Goal: Communication & Community: Connect with others

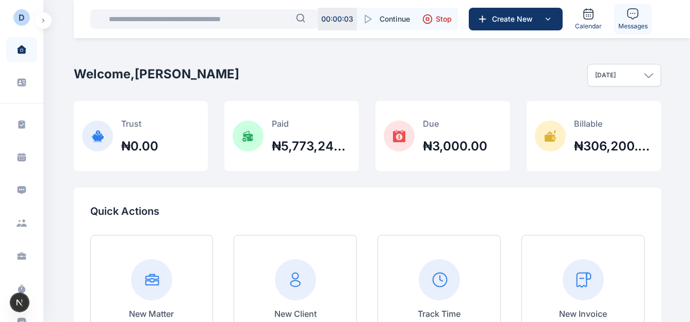
click at [638, 23] on span "Messages" at bounding box center [632, 26] width 29 height 8
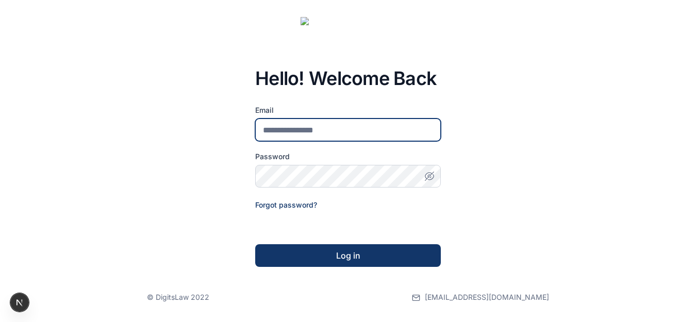
click at [314, 130] on input "email" at bounding box center [348, 130] width 186 height 23
type input "**********"
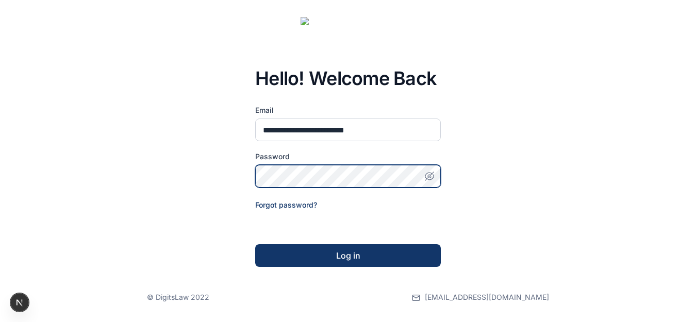
click at [255, 244] on button "Log in" at bounding box center [348, 255] width 186 height 23
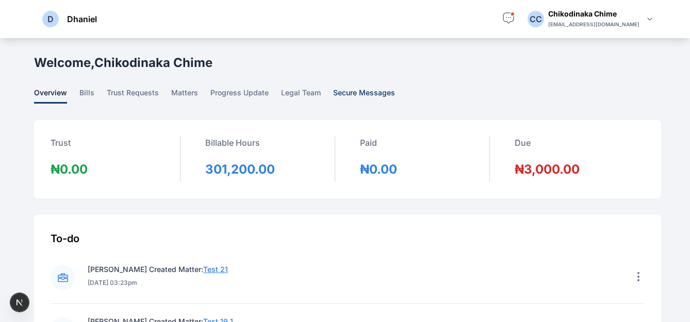
click at [349, 91] on span "secure messages" at bounding box center [364, 96] width 62 height 16
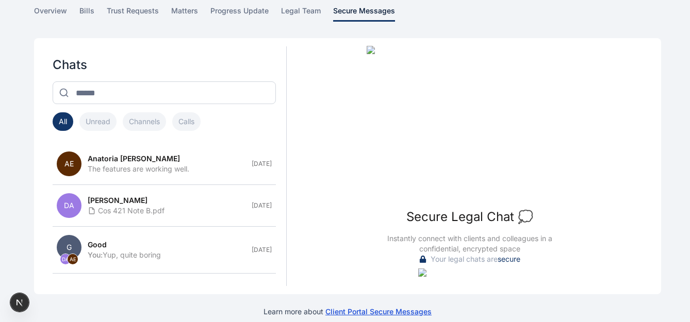
scroll to position [83, 0]
click at [182, 120] on button "Calls" at bounding box center [186, 121] width 28 height 19
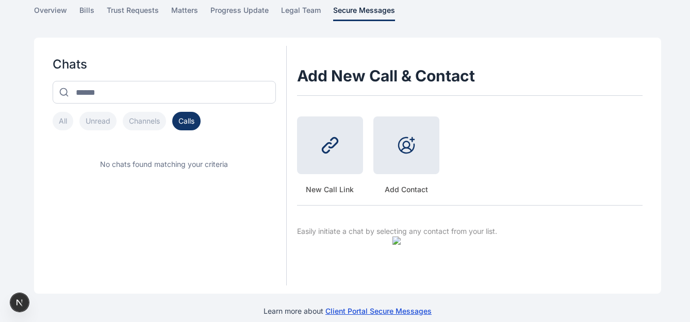
click at [58, 119] on button "All" at bounding box center [63, 121] width 21 height 19
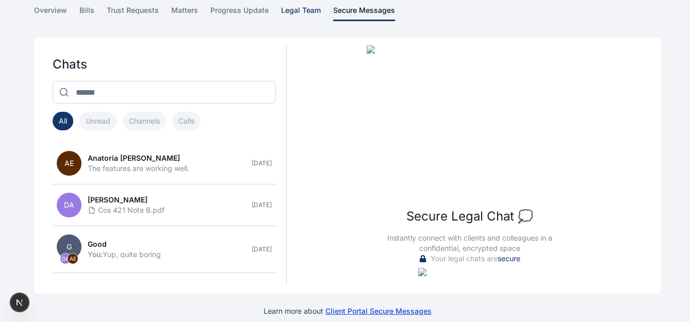
click at [294, 9] on span "legal team" at bounding box center [301, 13] width 40 height 16
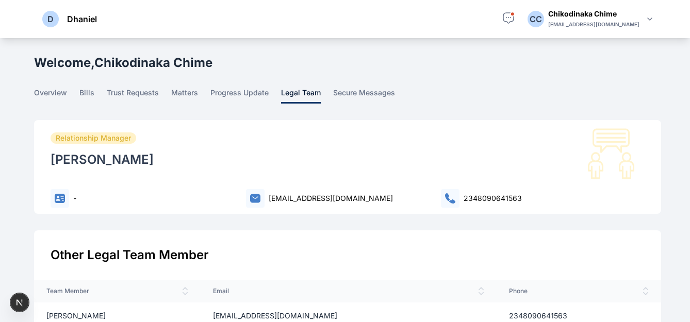
scroll to position [1, 0]
click at [357, 92] on span "secure messages" at bounding box center [364, 95] width 62 height 16
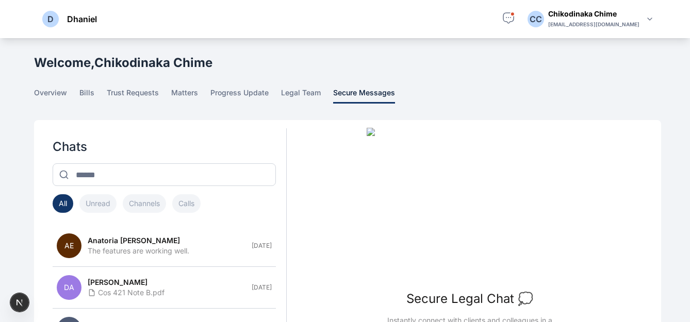
scroll to position [93, 0]
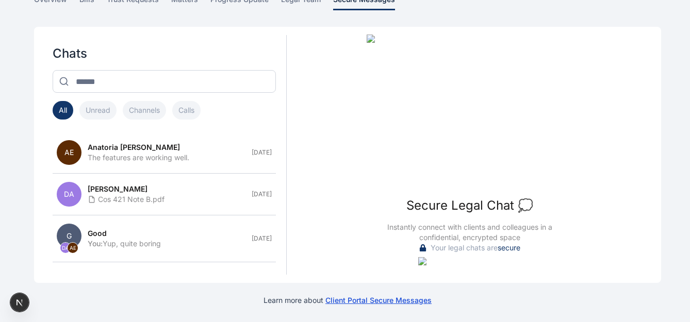
click at [380, 303] on span "secure messages" at bounding box center [401, 300] width 62 height 9
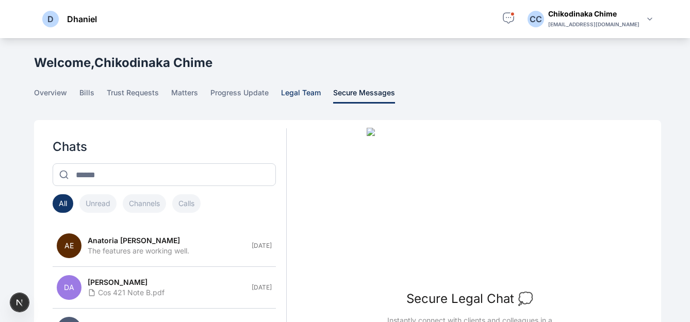
click at [286, 91] on span "legal team" at bounding box center [301, 96] width 40 height 16
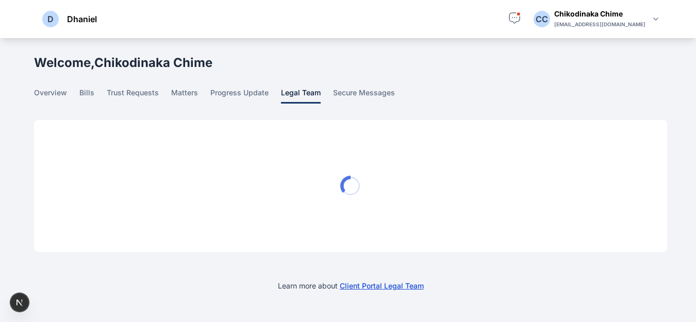
click at [376, 285] on span "Client Portal" at bounding box center [362, 286] width 44 height 9
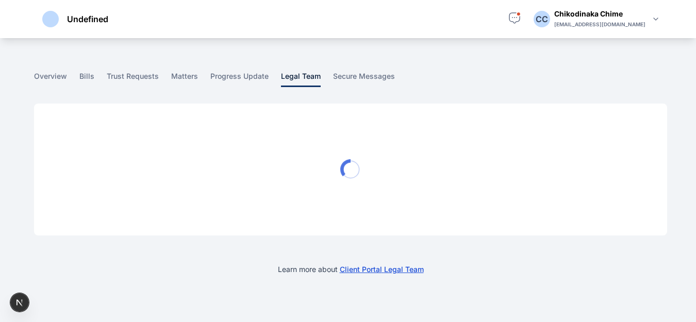
click at [379, 270] on span "Client Portal" at bounding box center [362, 269] width 44 height 9
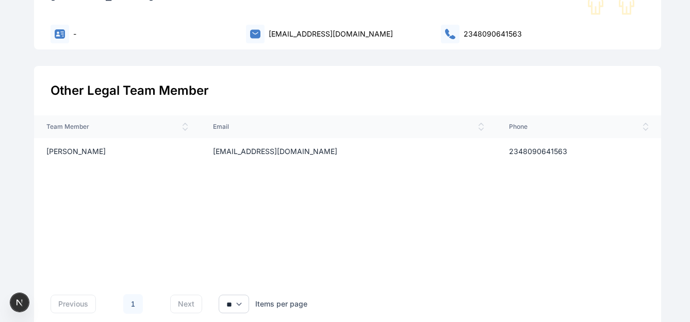
scroll to position [242, 0]
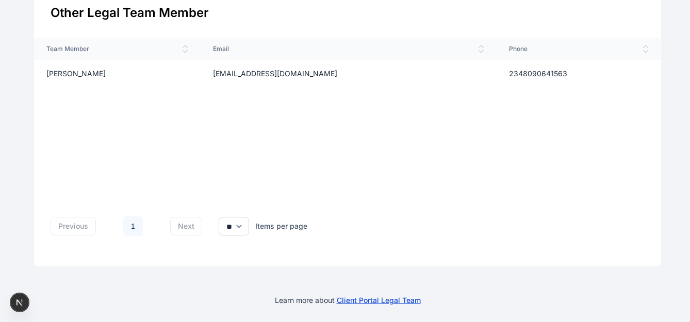
click at [393, 300] on span "legal team" at bounding box center [401, 300] width 40 height 9
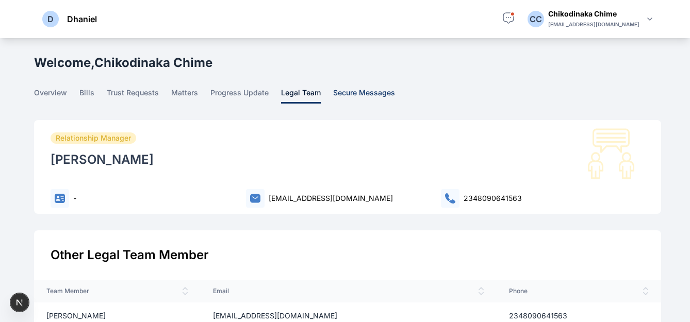
click at [349, 91] on span "secure messages" at bounding box center [364, 96] width 62 height 16
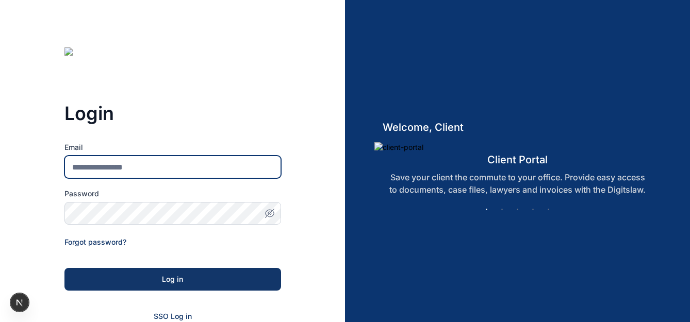
click at [179, 170] on input "Email" at bounding box center [172, 167] width 217 height 23
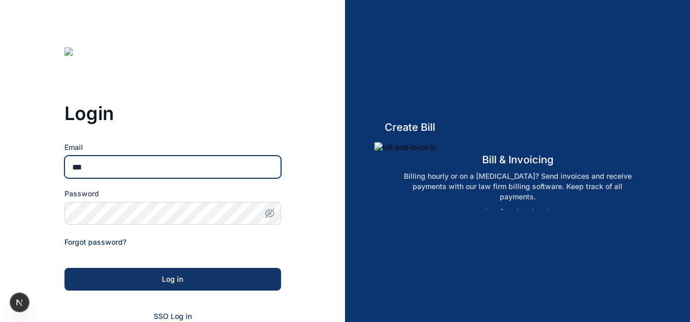
type input "**********"
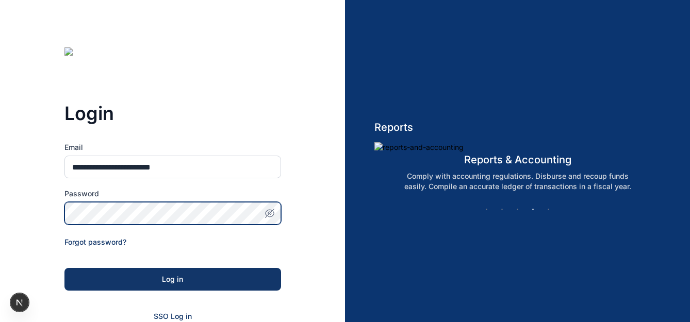
click at [64, 268] on button "Log in" at bounding box center [172, 279] width 217 height 23
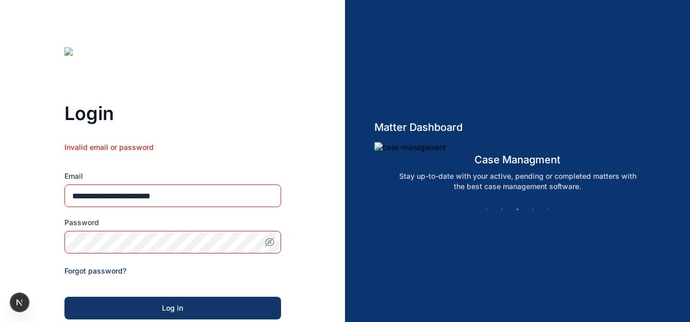
click at [271, 241] on icon "button" at bounding box center [272, 239] width 3 height 3
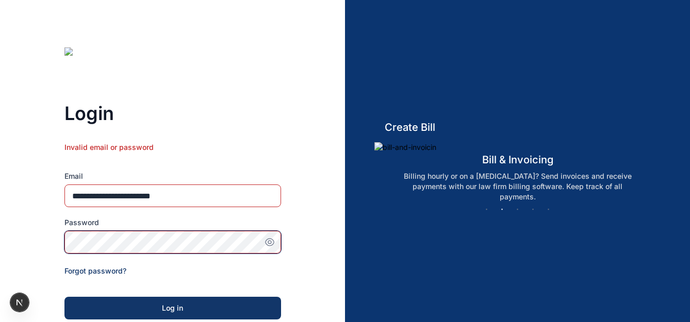
click at [64, 297] on button "Log in" at bounding box center [172, 308] width 217 height 23
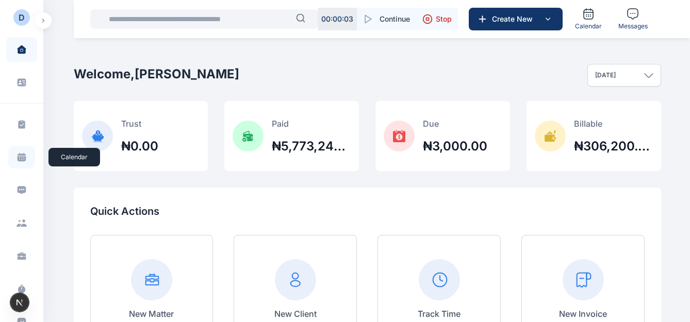
click at [13, 154] on span at bounding box center [21, 157] width 27 height 23
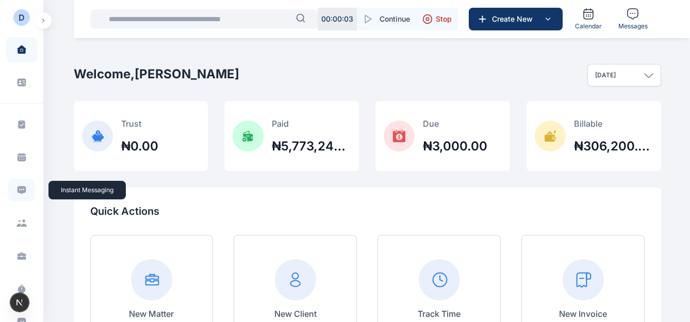
click at [23, 188] on icon at bounding box center [22, 190] width 9 height 8
